Goal: Task Accomplishment & Management: Manage account settings

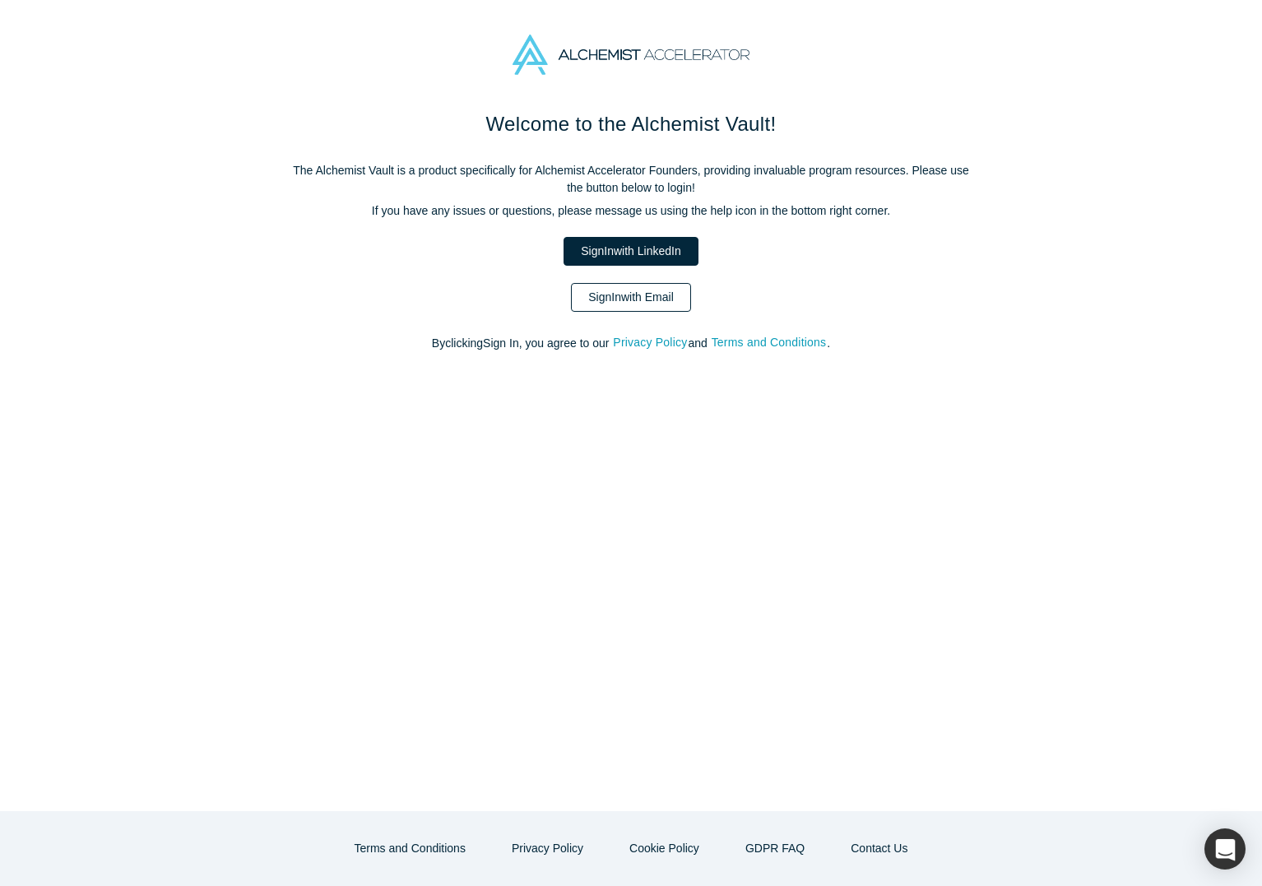
click at [603, 296] on link "Sign In with Email" at bounding box center [631, 297] width 120 height 29
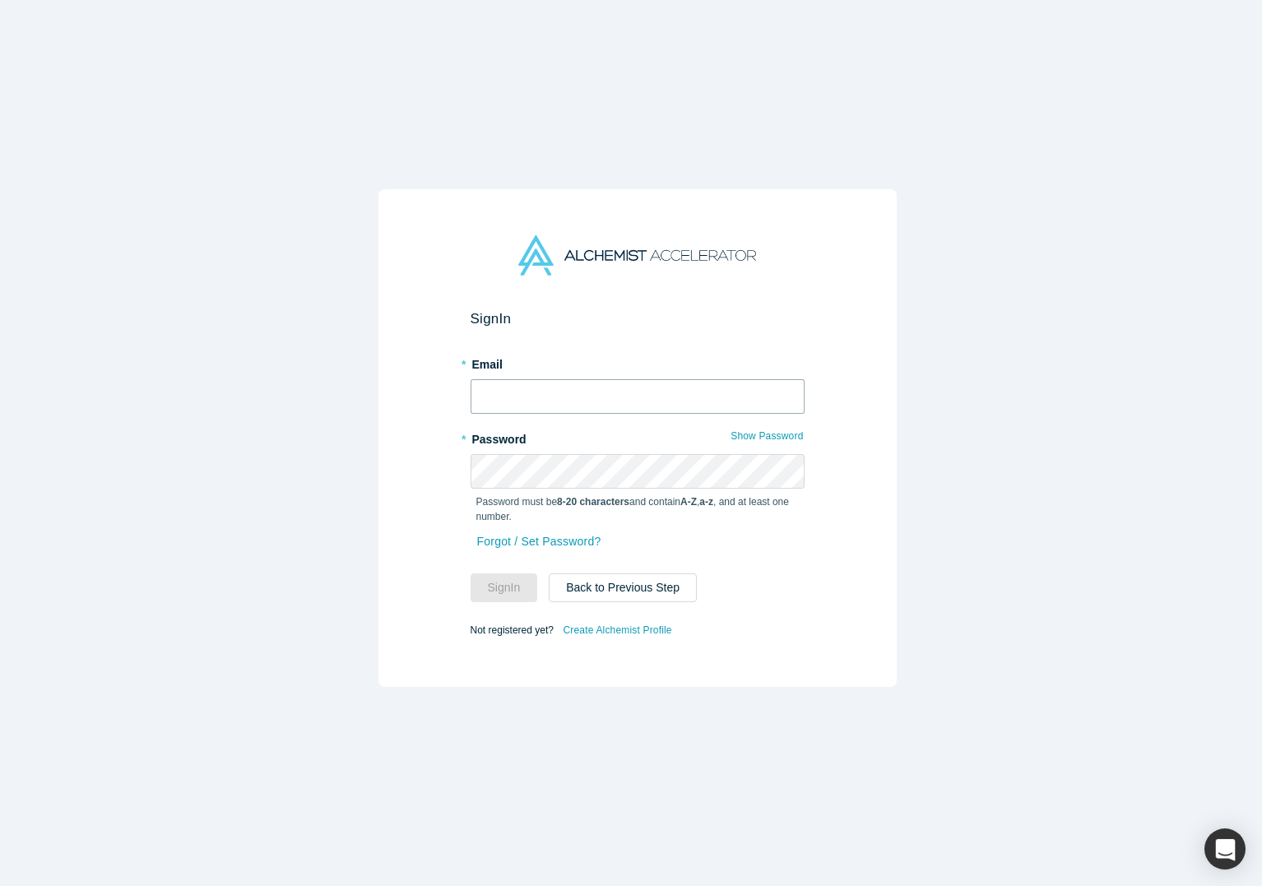
type input "[EMAIL_ADDRESS][DOMAIN_NAME]"
click at [543, 403] on input "[EMAIL_ADDRESS][DOMAIN_NAME]" at bounding box center [637, 396] width 334 height 35
click at [490, 581] on button "Sign In" at bounding box center [503, 587] width 67 height 29
